Goal: Book appointment/travel/reservation

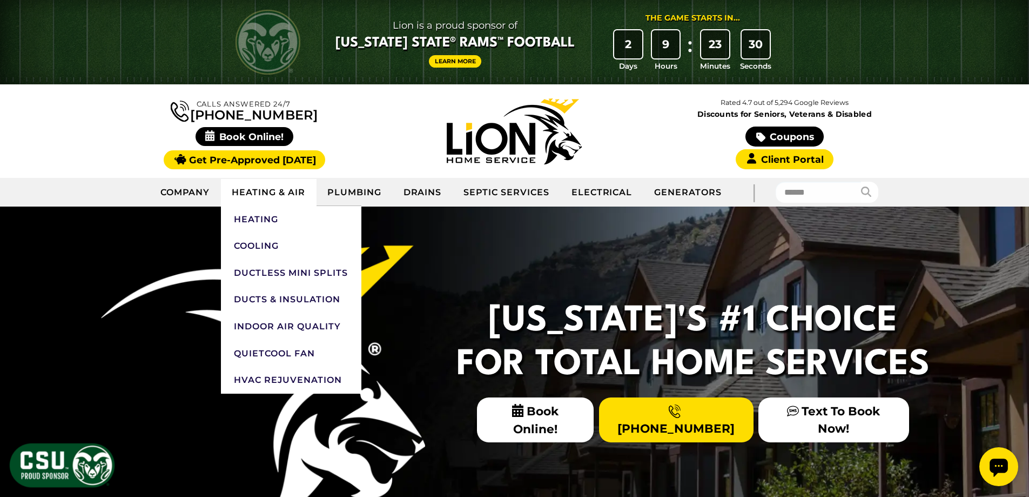
click at [259, 192] on link "Heating & Air" at bounding box center [268, 192] width 95 height 27
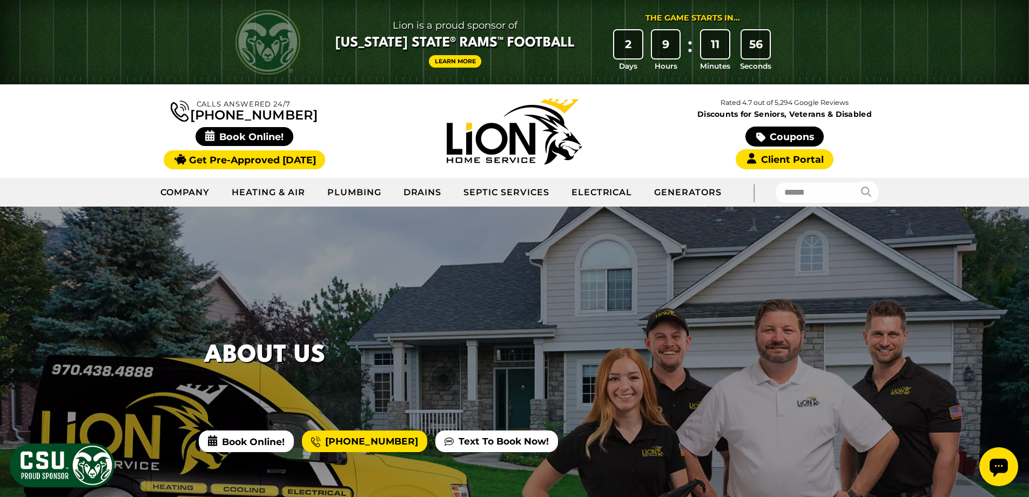
click at [230, 136] on span "Book Online!" at bounding box center [245, 136] width 98 height 19
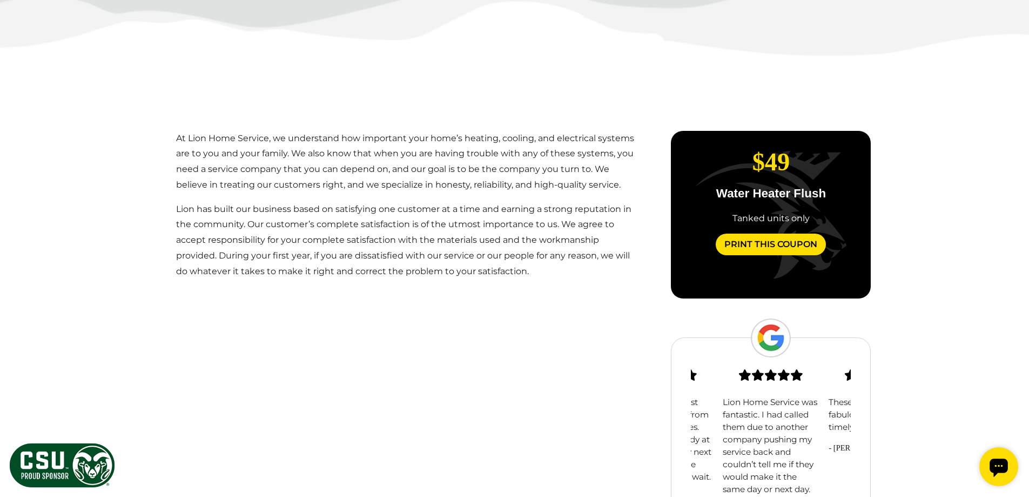
scroll to position [582, 0]
